Goal: Complete application form

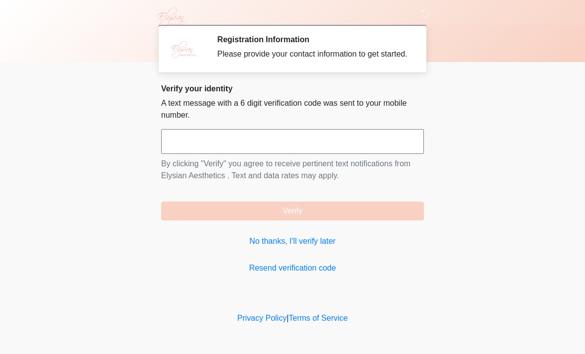
click at [286, 247] on link "No thanks, I'll verify later" at bounding box center [292, 241] width 263 height 12
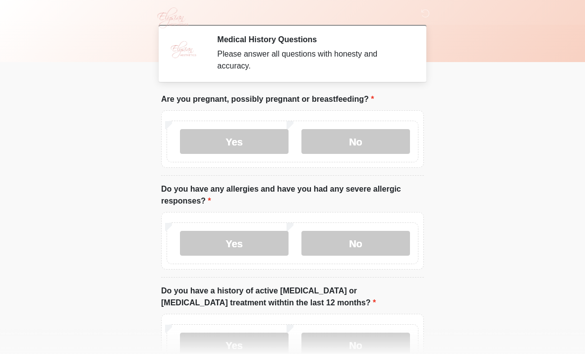
click at [358, 141] on label "No" at bounding box center [355, 141] width 109 height 25
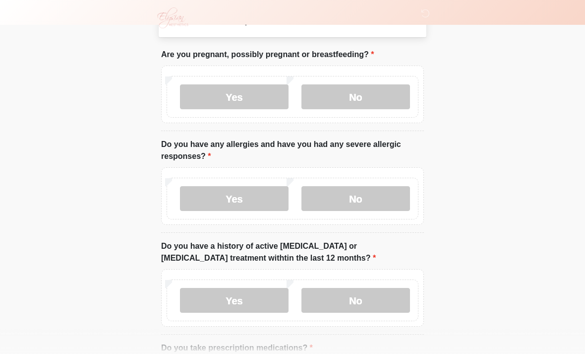
scroll to position [48, 0]
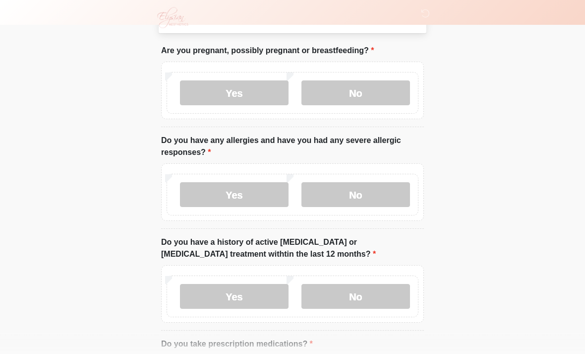
click at [364, 192] on label "No" at bounding box center [355, 194] width 109 height 25
click at [367, 299] on label "No" at bounding box center [355, 296] width 109 height 25
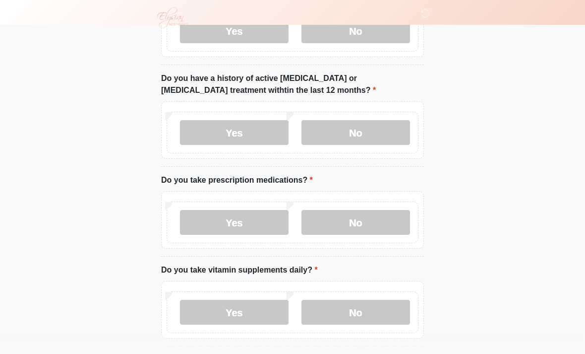
scroll to position [237, 0]
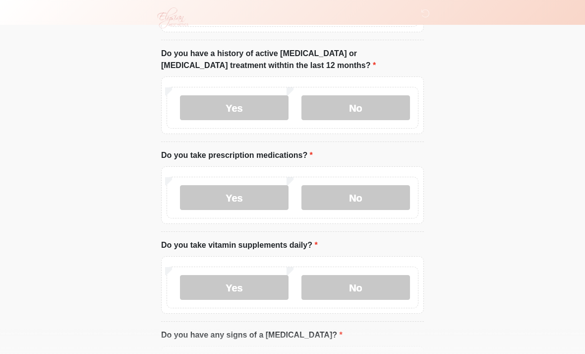
click at [249, 194] on label "Yes" at bounding box center [234, 197] width 109 height 25
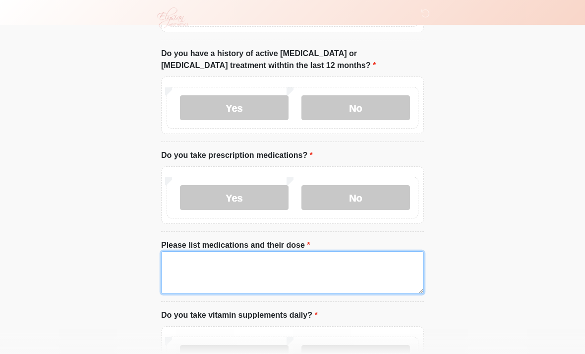
click at [275, 276] on textarea "Please list medications and their dose" at bounding box center [292, 272] width 263 height 43
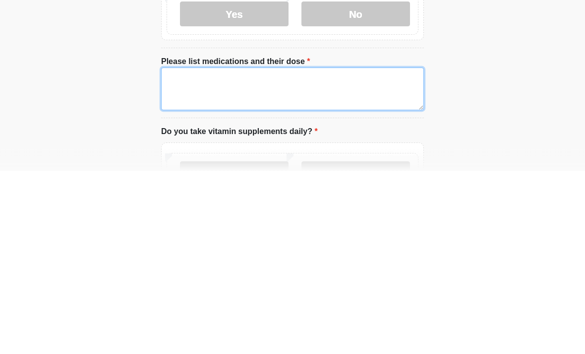
type textarea "*"
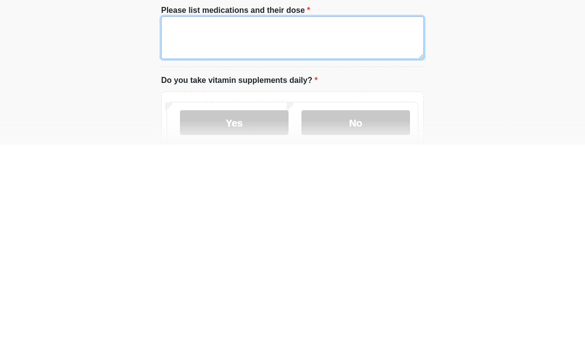
scroll to position [266, 0]
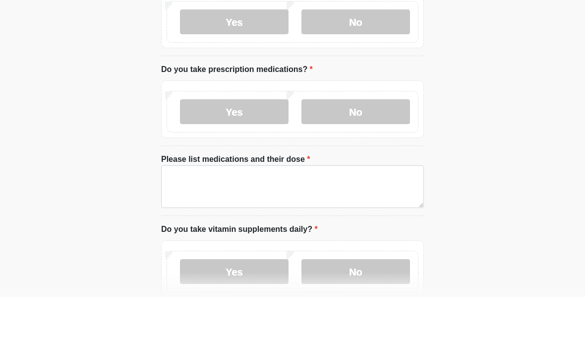
click at [372, 156] on label "No" at bounding box center [355, 168] width 109 height 25
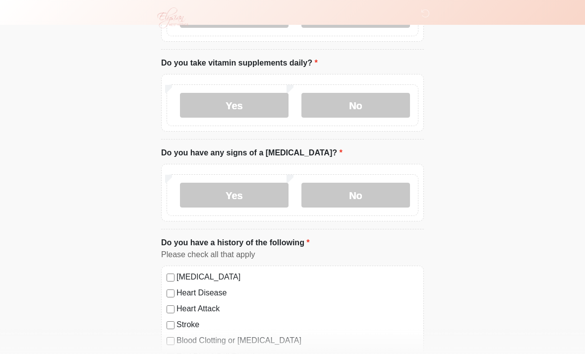
scroll to position [422, 0]
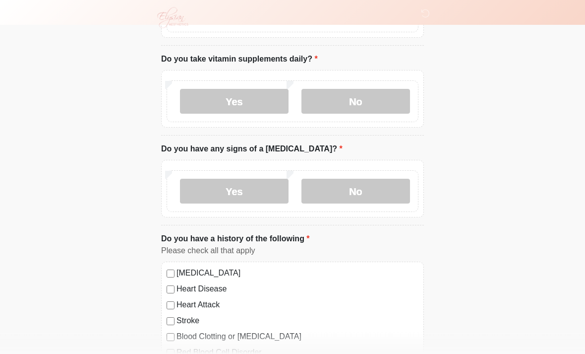
click at [372, 99] on label "No" at bounding box center [355, 101] width 109 height 25
click at [366, 189] on label "No" at bounding box center [355, 191] width 109 height 25
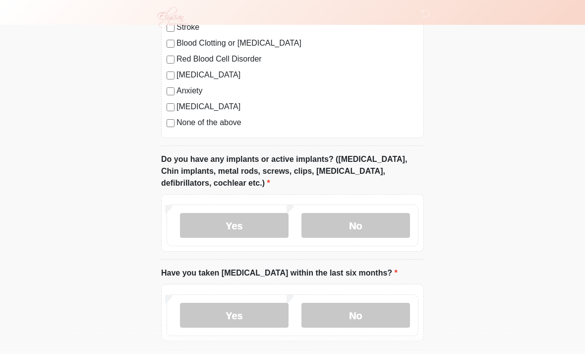
scroll to position [722, 0]
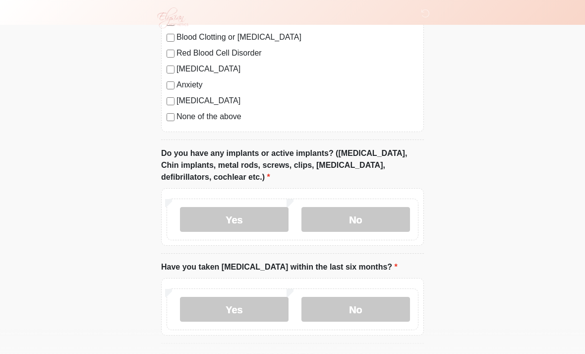
click at [366, 216] on label "No" at bounding box center [355, 219] width 109 height 25
click at [357, 309] on label "No" at bounding box center [355, 309] width 109 height 25
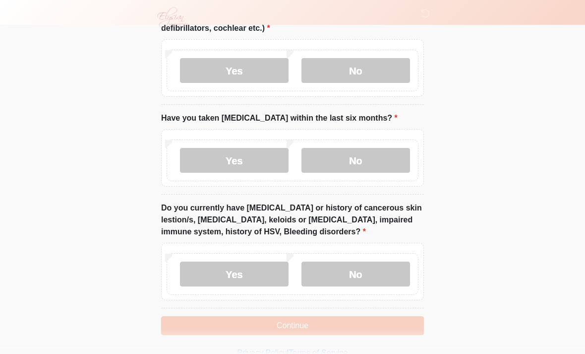
scroll to position [871, 0]
click at [370, 276] on label "No" at bounding box center [355, 273] width 109 height 25
click at [301, 326] on button "Continue" at bounding box center [292, 324] width 263 height 19
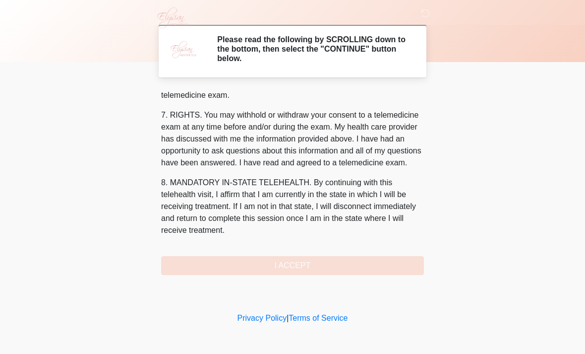
scroll to position [444, 0]
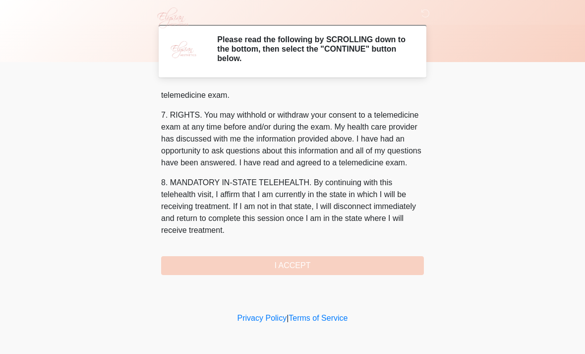
click at [304, 266] on button "I ACCEPT" at bounding box center [292, 265] width 263 height 19
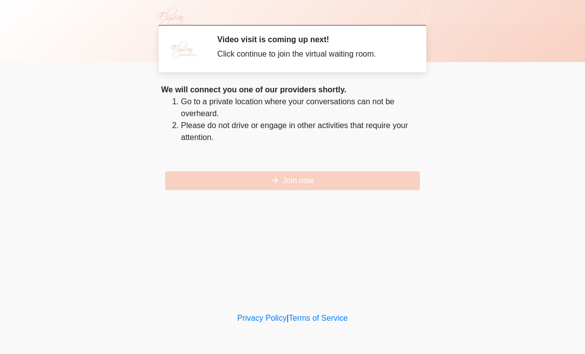
click at [307, 183] on button "Join now" at bounding box center [292, 180] width 255 height 19
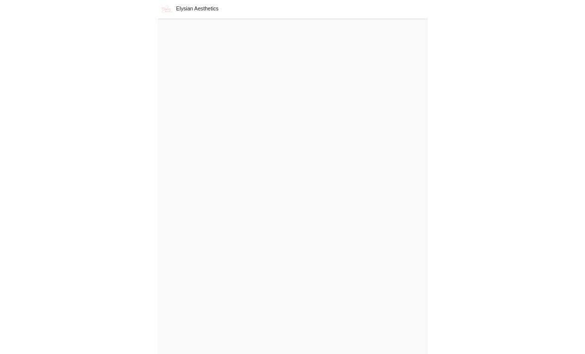
scroll to position [3, 0]
